Goal: Information Seeking & Learning: Learn about a topic

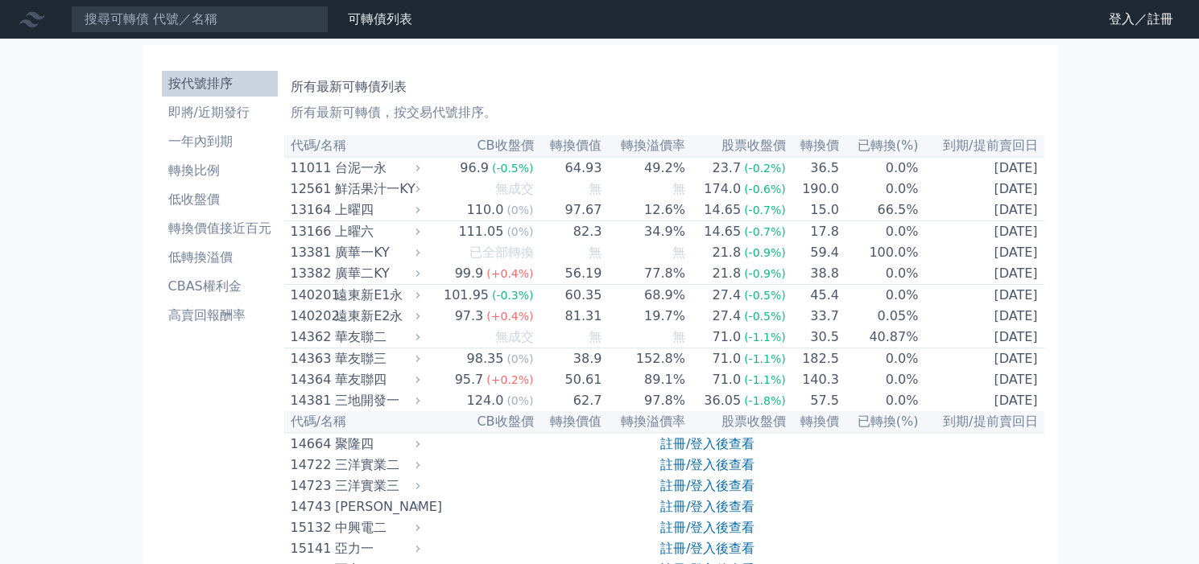
click at [220, 35] on nav "可轉債列表 財務數據 可轉債列表 財務數據 登入／註冊 登入／註冊" at bounding box center [599, 19] width 1199 height 39
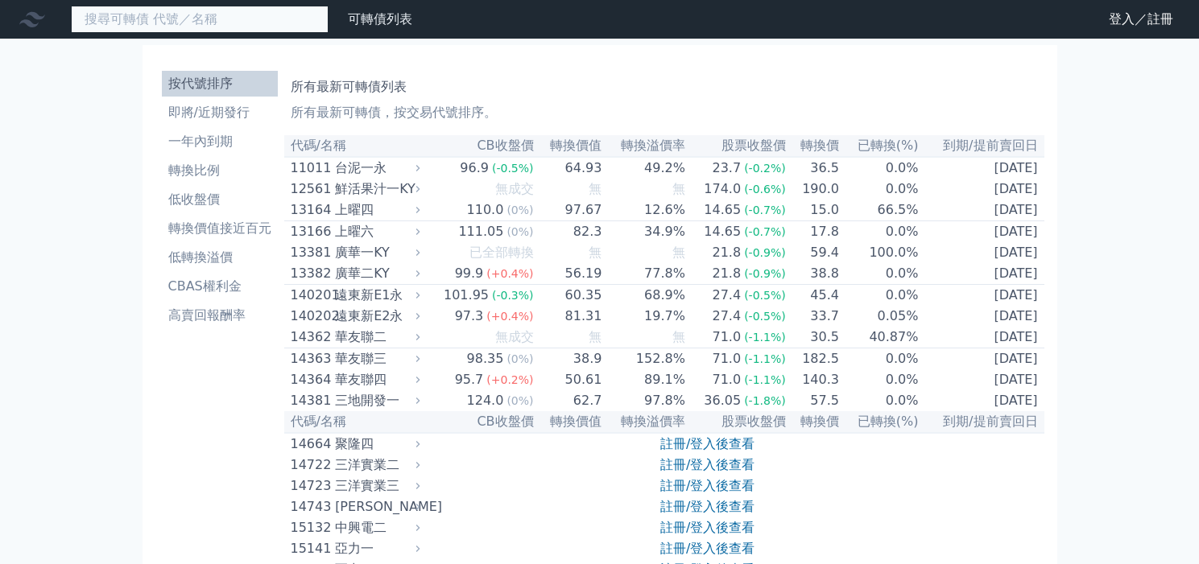
click at [210, 26] on input at bounding box center [200, 19] width 258 height 27
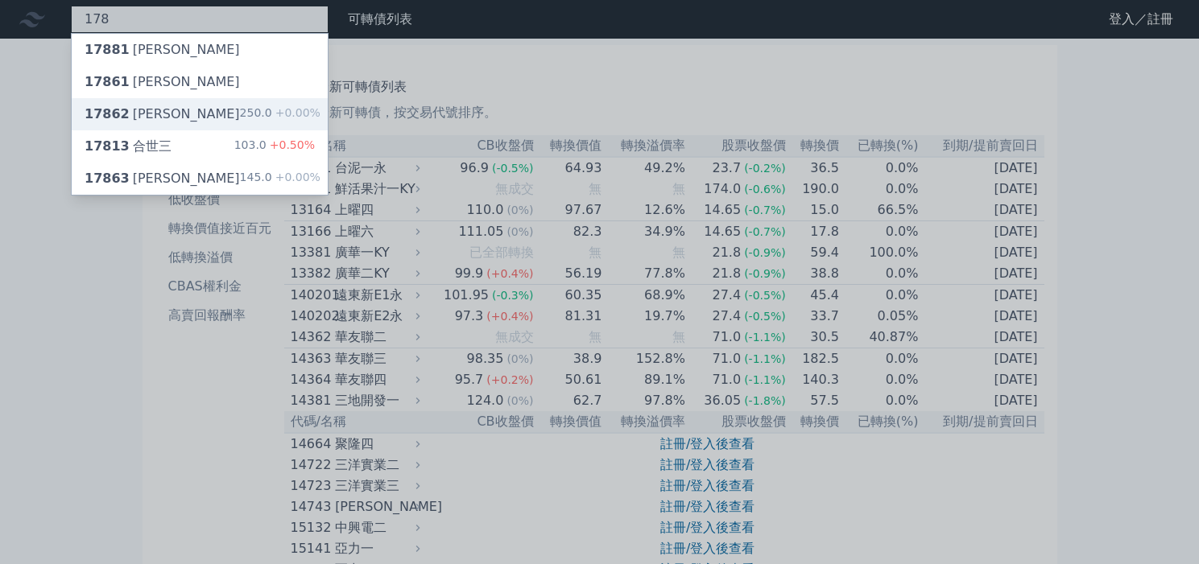
type input "178"
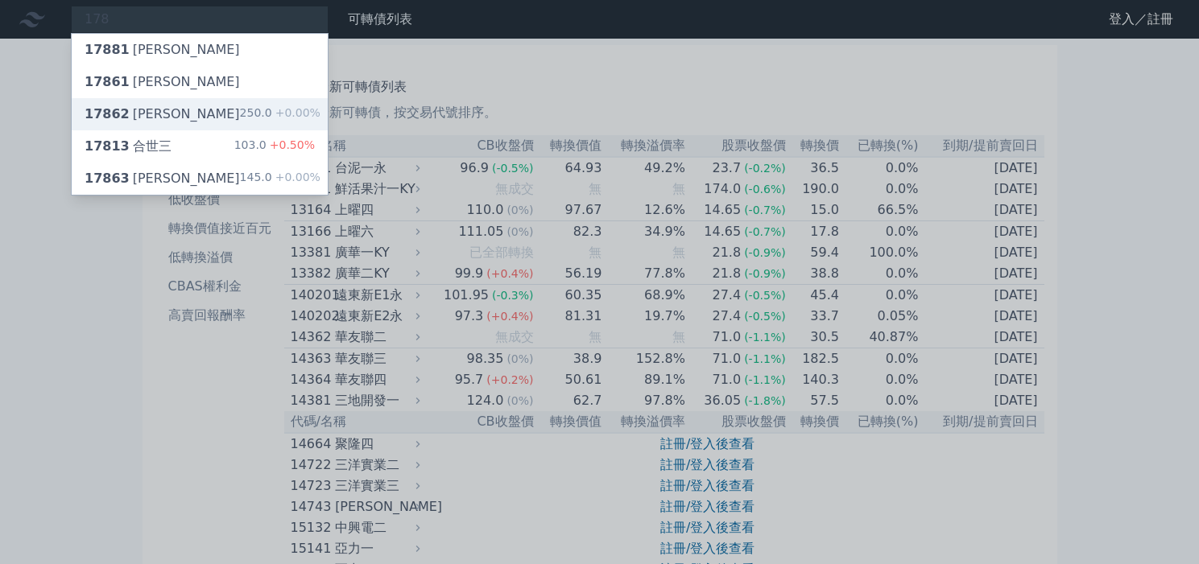
click at [238, 98] on div "17862 [PERSON_NAME]二 250.0 +0.00%" at bounding box center [200, 114] width 256 height 32
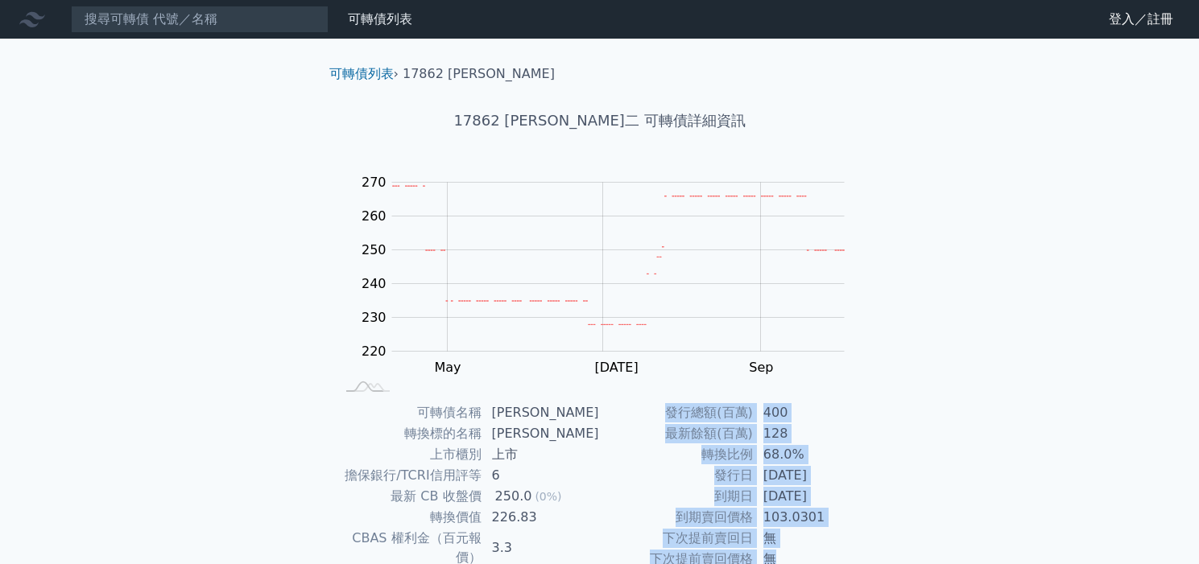
drag, startPoint x: 812, startPoint y: 564, endPoint x: 817, endPoint y: 580, distance: 16.6
click at [817, 564] on html "可轉債列表 財務數據 可轉債列表 財務數據 登入／註冊 登入／註冊 可轉債列表 › 17862 [PERSON_NAME] 17862 [PERSON_NAM…" at bounding box center [599, 382] width 1199 height 765
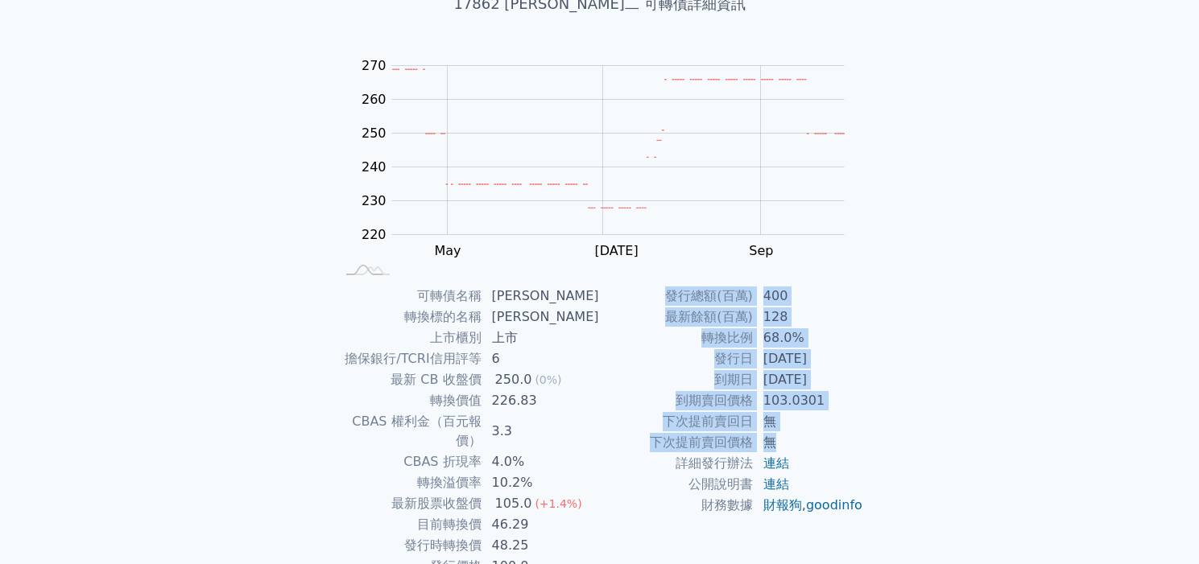
drag, startPoint x: 817, startPoint y: 580, endPoint x: 764, endPoint y: 549, distance: 60.6
click at [764, 550] on div "發行總額(百萬) 400 最新餘額(百萬) 128 轉換比例 68.0% 發行日 [DATE] 到期日 [DATE] 到期賣回價格 103.0301 下次提前…" at bounding box center [732, 431] width 264 height 291
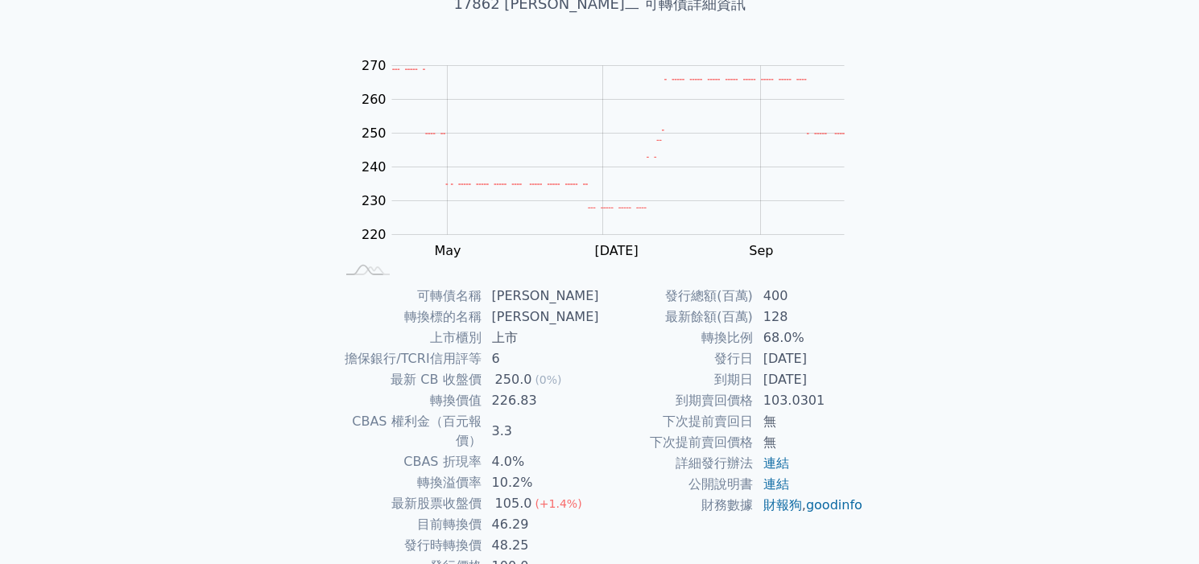
scroll to position [181, 0]
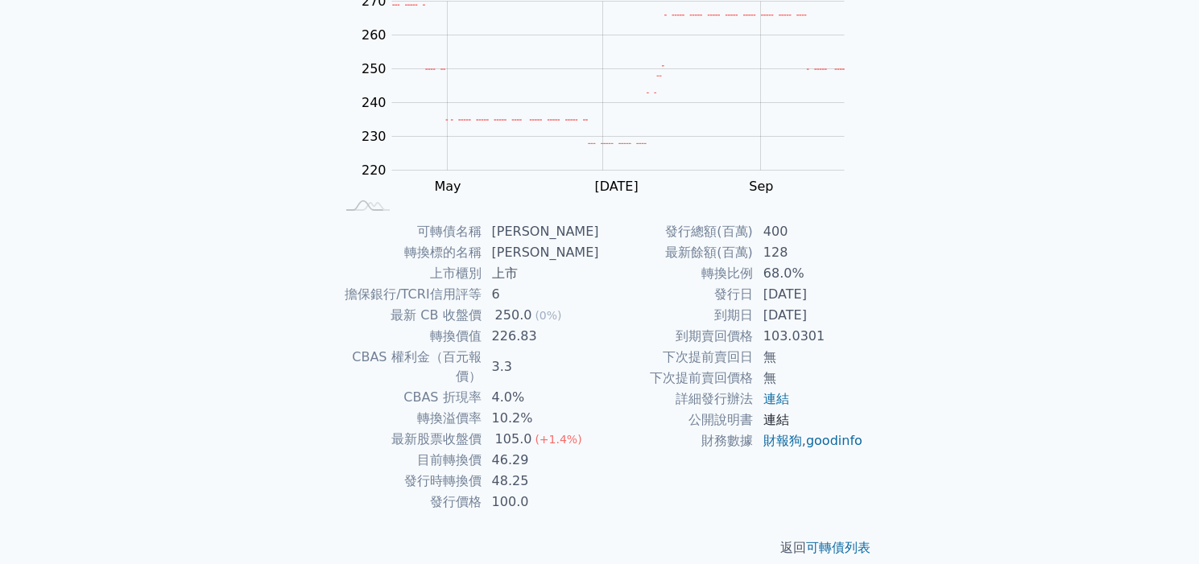
click at [779, 416] on link "連結" at bounding box center [776, 419] width 26 height 15
